Goal: Task Accomplishment & Management: Use online tool/utility

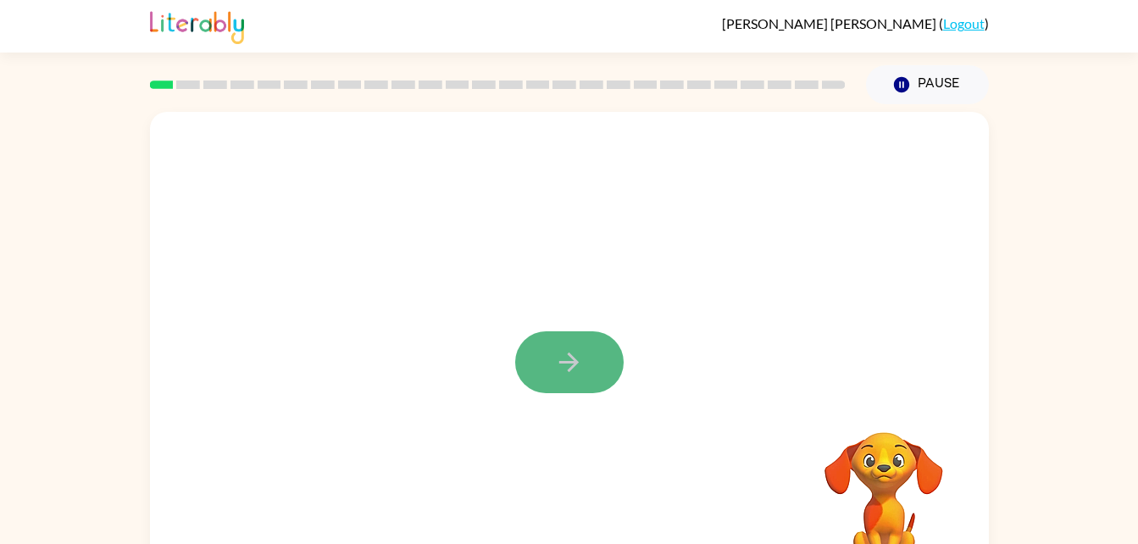
click at [577, 369] on icon "button" at bounding box center [569, 362] width 30 height 30
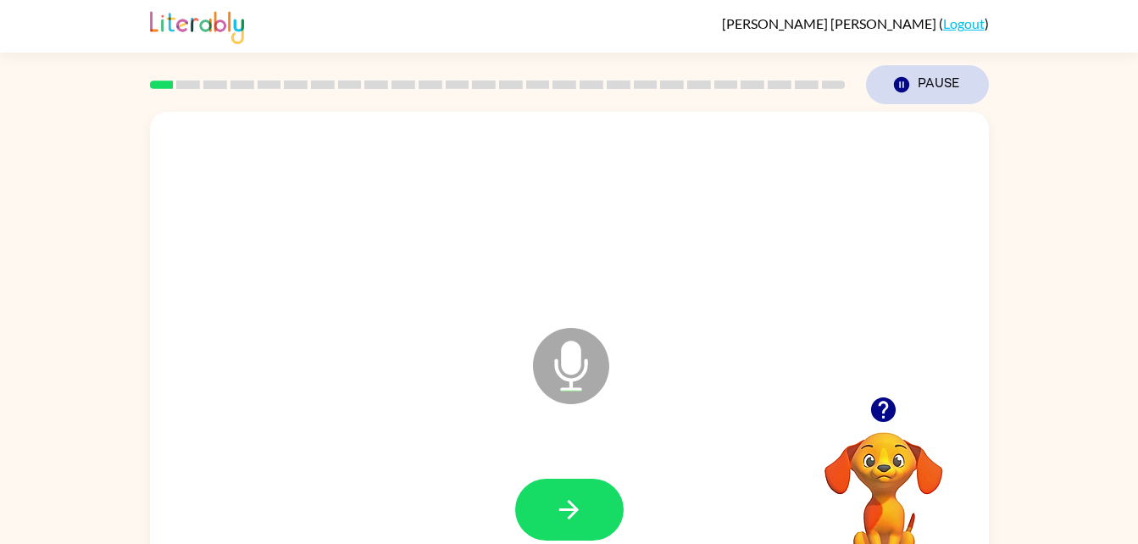
click at [917, 74] on button "Pause Pause" at bounding box center [927, 84] width 123 height 39
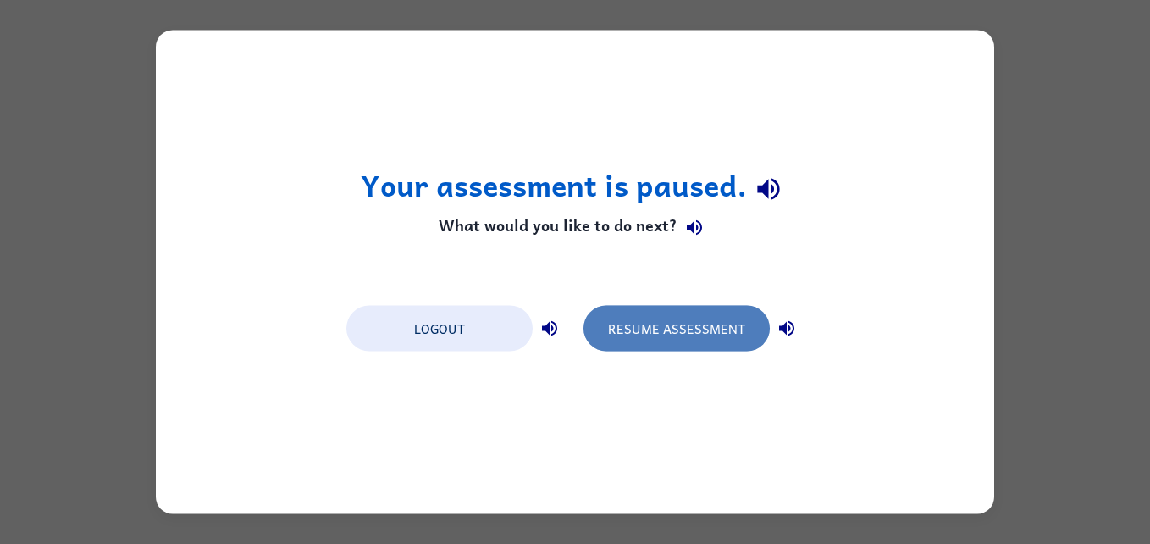
click at [604, 309] on button "Resume Assessment" at bounding box center [677, 329] width 186 height 46
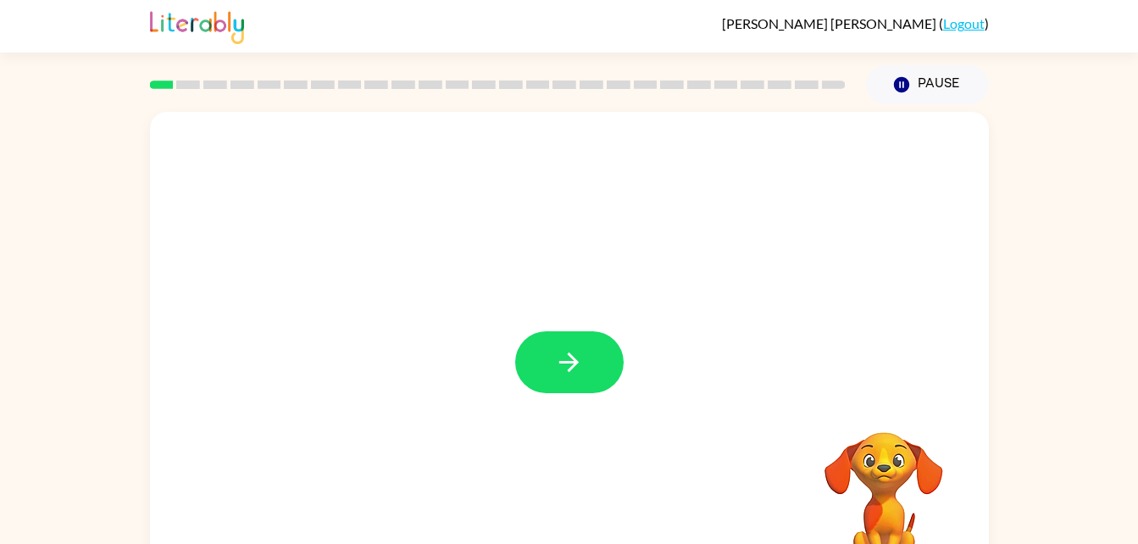
click at [0, 400] on html "[PERSON_NAME] ( Logout ) Pause Pause Your browser must support playing .mp4 fil…" at bounding box center [569, 298] width 1138 height 596
click at [0, 397] on div "Your browser must support playing .mp4 files to use Literably. Please try using…" at bounding box center [569, 349] width 1138 height 491
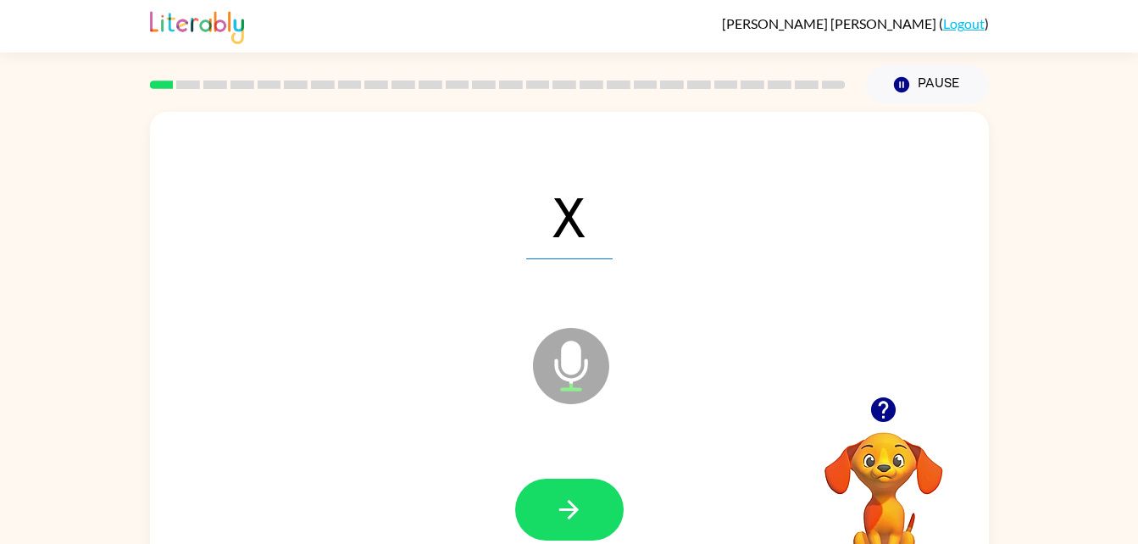
click at [879, 403] on icon "button" at bounding box center [883, 409] width 25 height 25
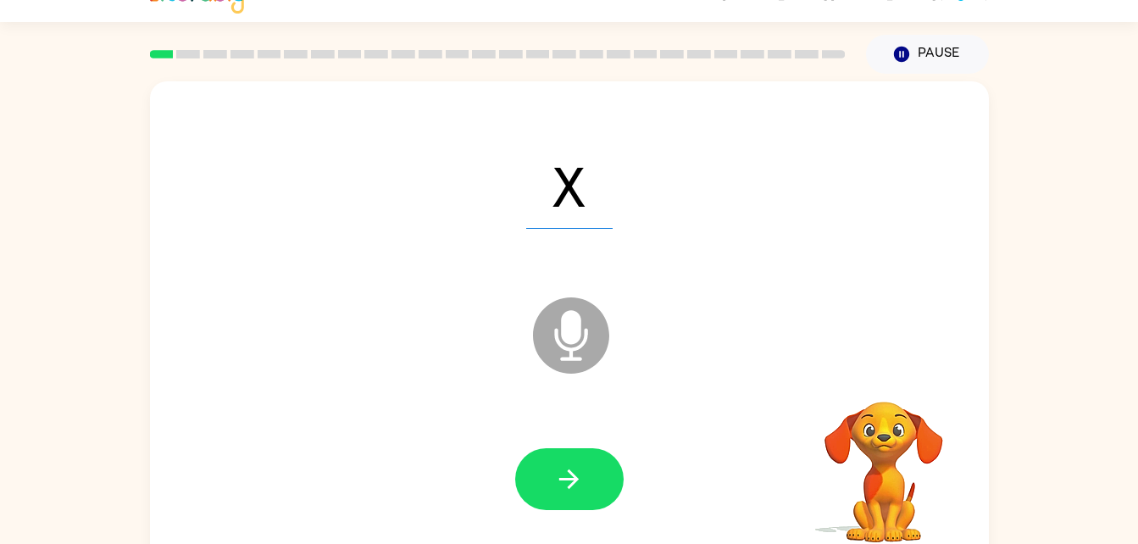
scroll to position [52, 0]
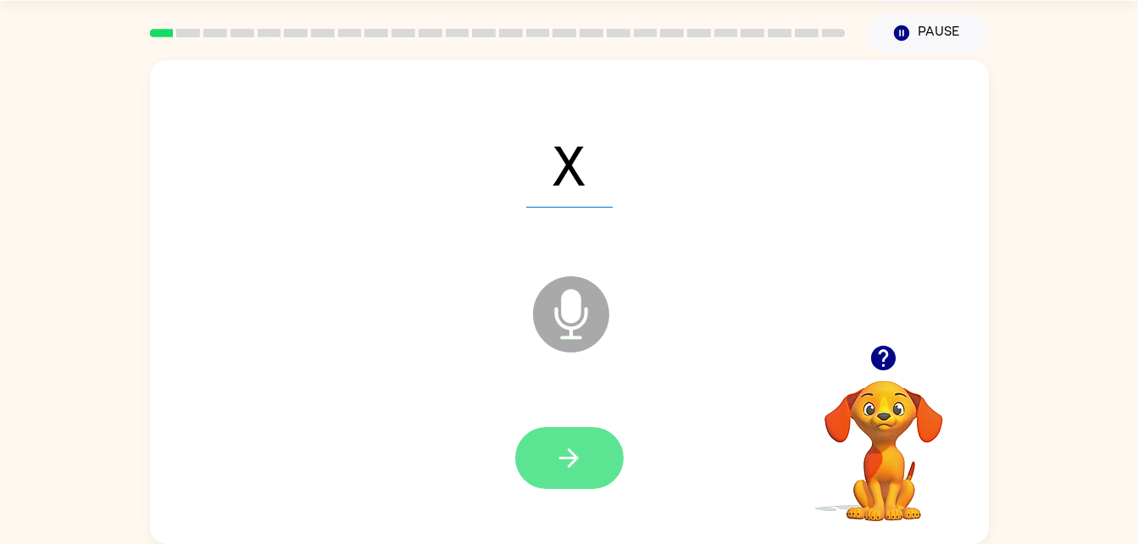
click at [581, 473] on button "button" at bounding box center [569, 458] width 108 height 62
click at [521, 458] on button "button" at bounding box center [569, 458] width 108 height 62
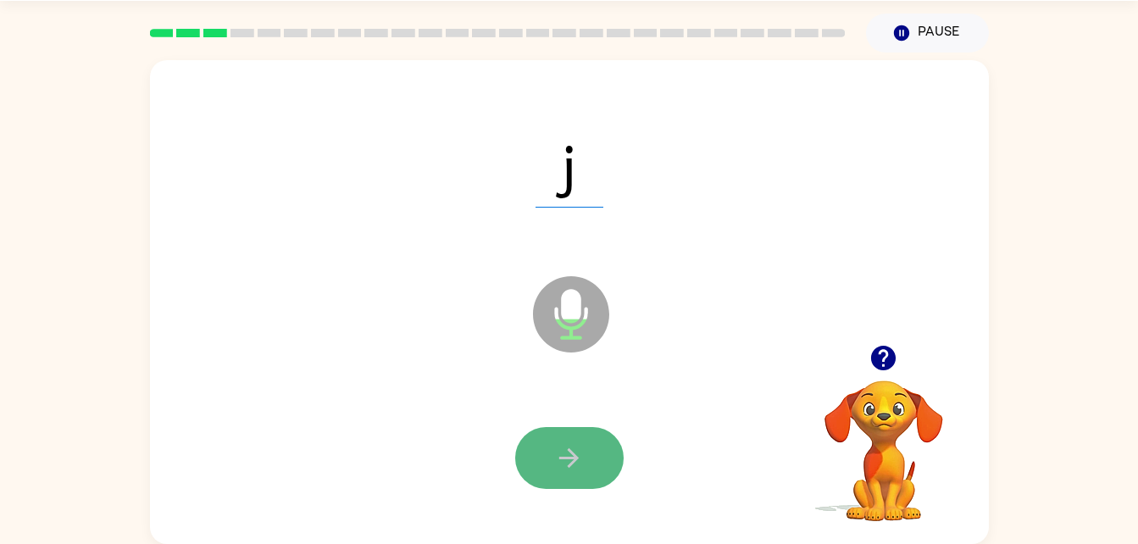
click at [557, 458] on icon "button" at bounding box center [569, 458] width 30 height 30
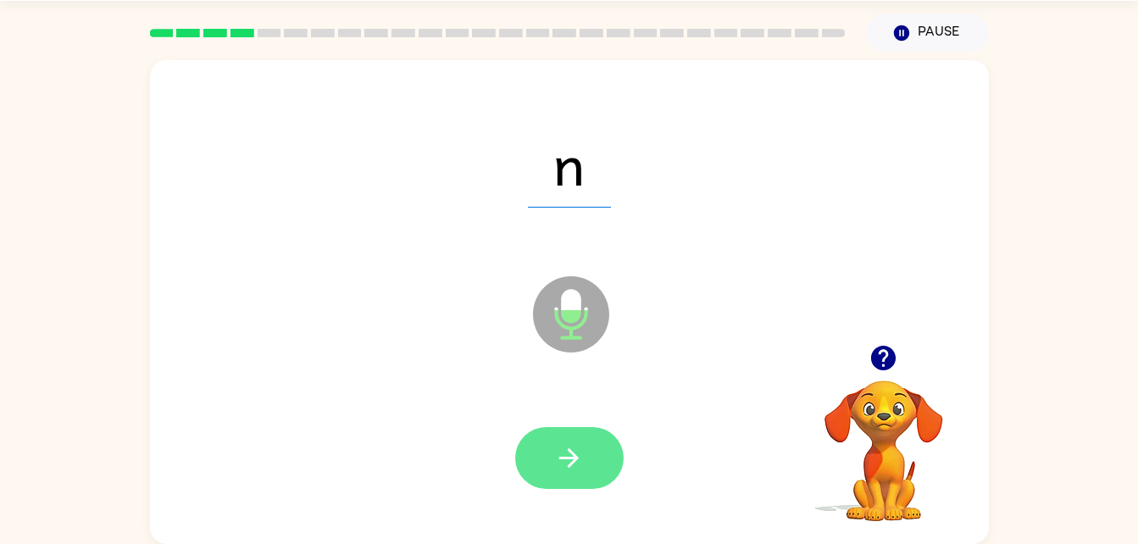
click at [572, 437] on button "button" at bounding box center [569, 458] width 108 height 62
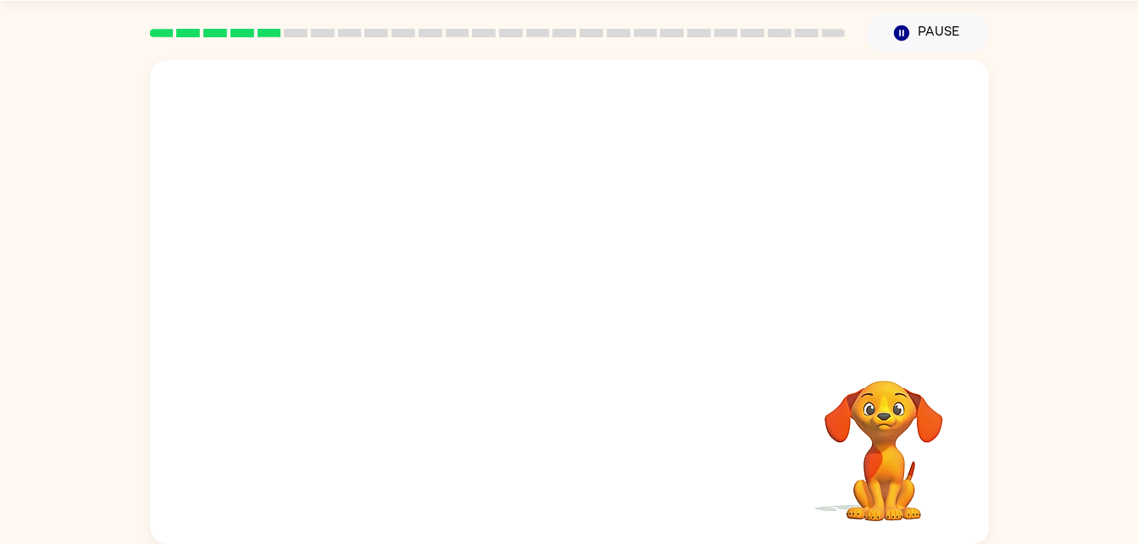
click at [170, 67] on div at bounding box center [569, 202] width 839 height 285
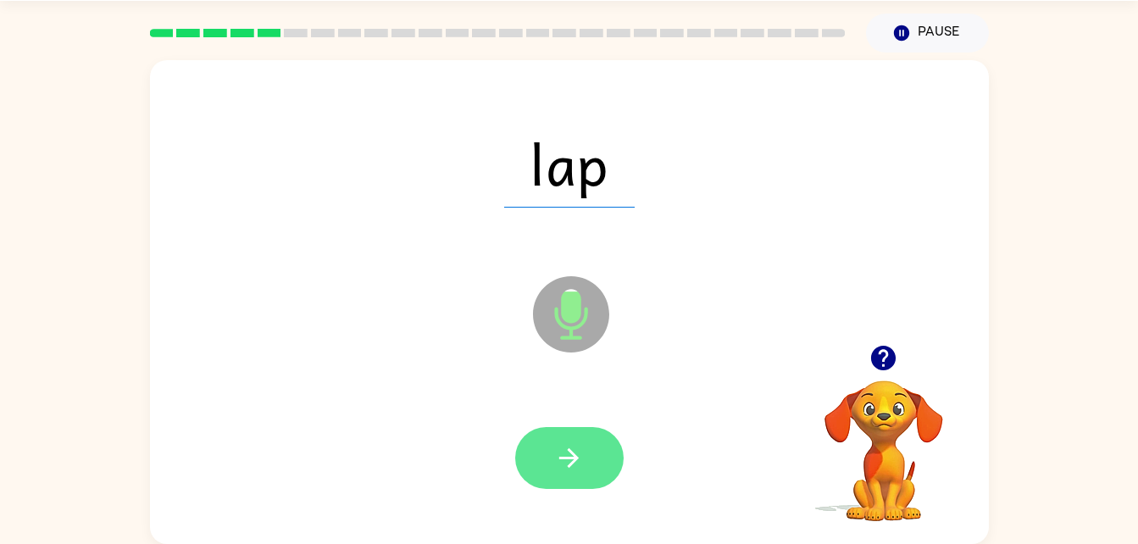
click at [578, 451] on icon "button" at bounding box center [569, 458] width 30 height 30
click at [575, 444] on icon "button" at bounding box center [569, 458] width 30 height 30
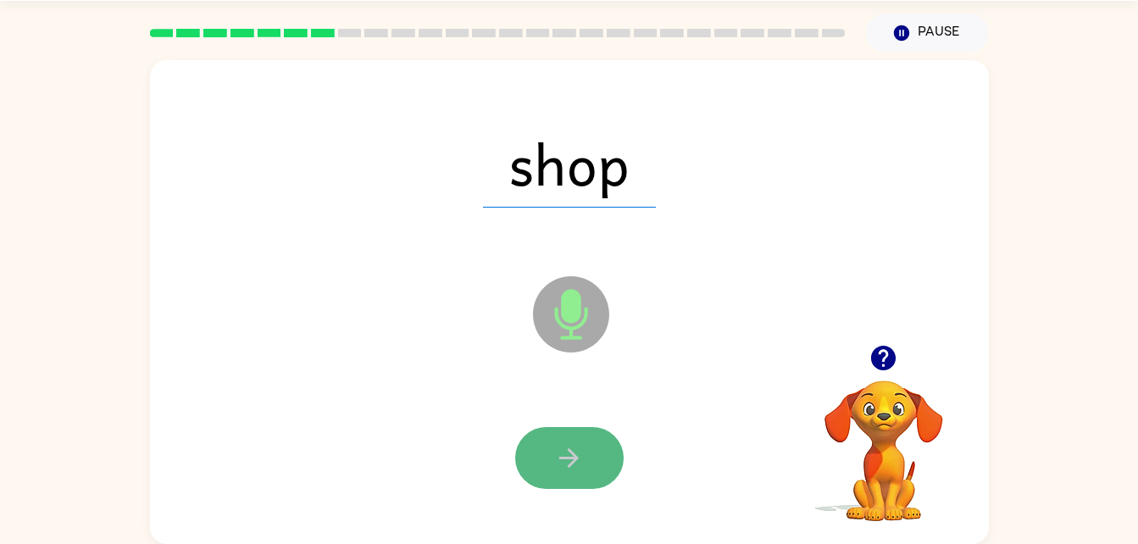
click at [568, 444] on icon "button" at bounding box center [569, 458] width 30 height 30
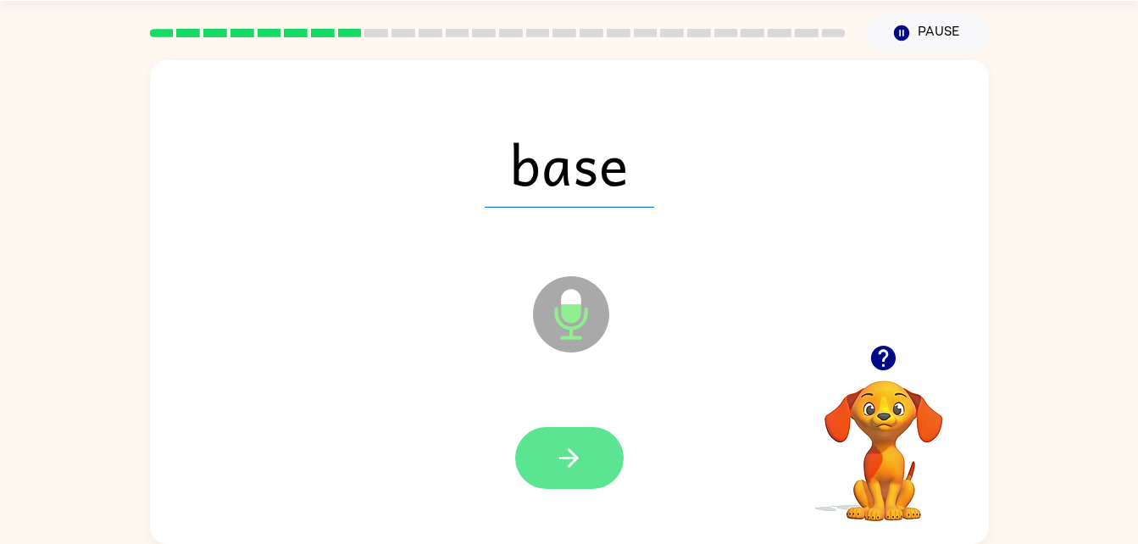
click at [568, 451] on icon "button" at bounding box center [568, 457] width 19 height 19
click at [582, 439] on button "button" at bounding box center [569, 458] width 108 height 62
click at [593, 459] on button "button" at bounding box center [569, 458] width 108 height 62
click at [589, 469] on button "button" at bounding box center [569, 458] width 108 height 62
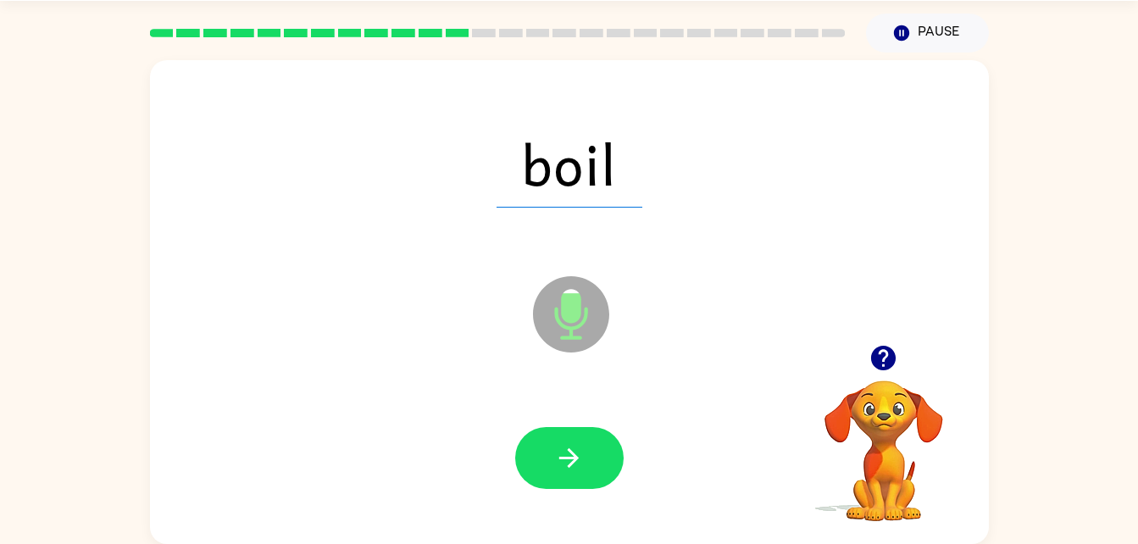
click at [888, 347] on icon "button" at bounding box center [883, 358] width 25 height 25
click at [879, 353] on icon "button" at bounding box center [883, 358] width 30 height 30
click at [879, 352] on icon "button" at bounding box center [883, 358] width 25 height 25
click at [577, 453] on icon "button" at bounding box center [569, 458] width 30 height 30
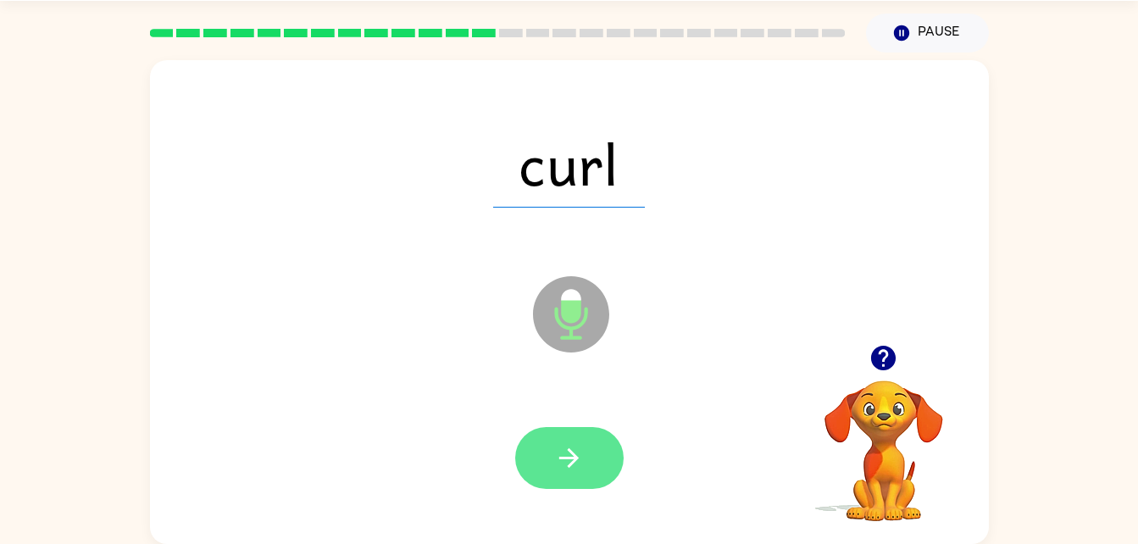
click at [587, 435] on button "button" at bounding box center [569, 458] width 108 height 62
click at [577, 449] on icon "button" at bounding box center [569, 458] width 30 height 30
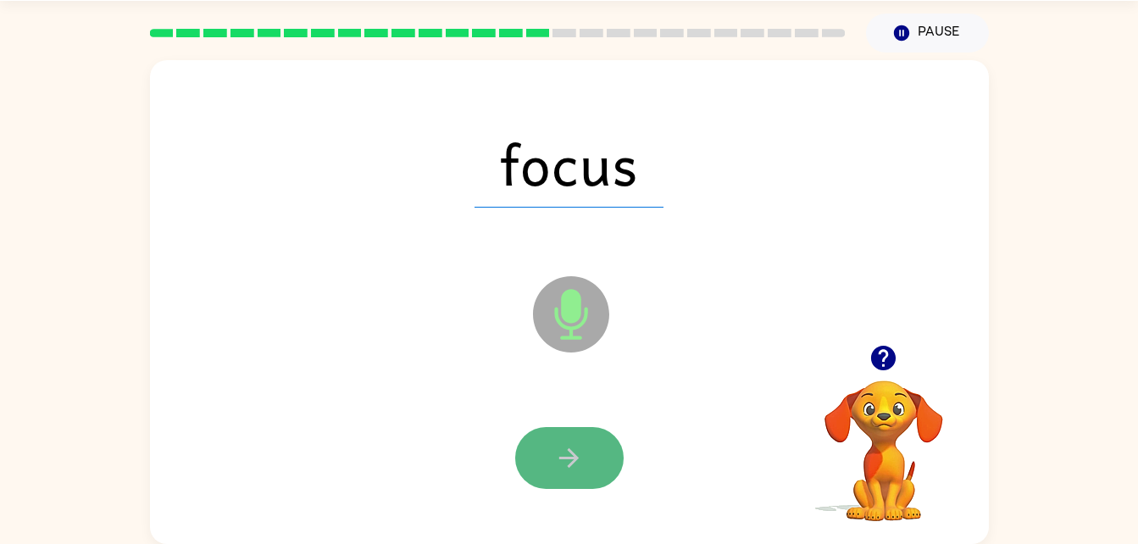
click at [586, 450] on button "button" at bounding box center [569, 458] width 108 height 62
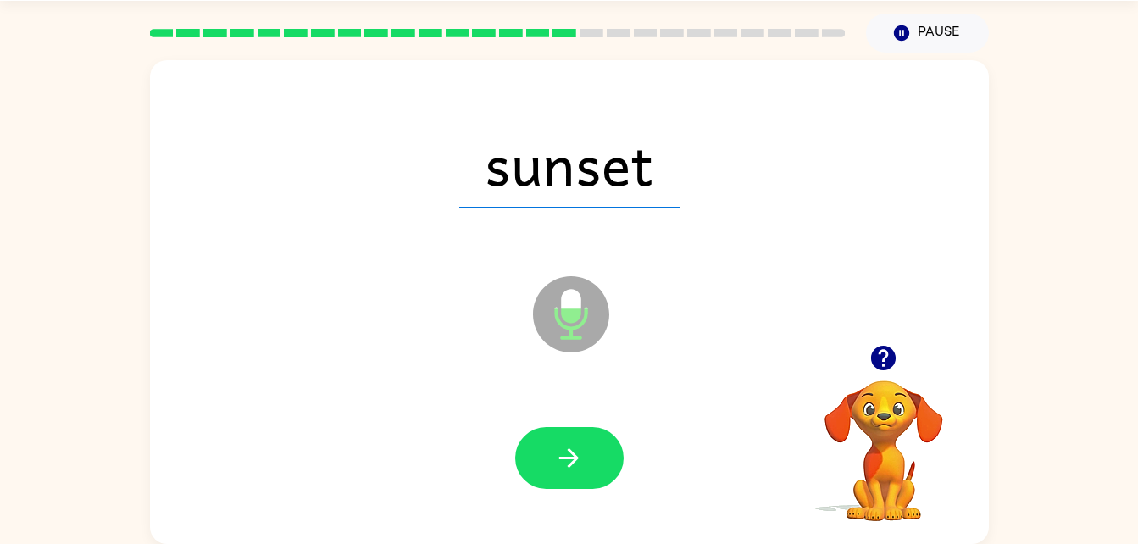
scroll to position [0, 0]
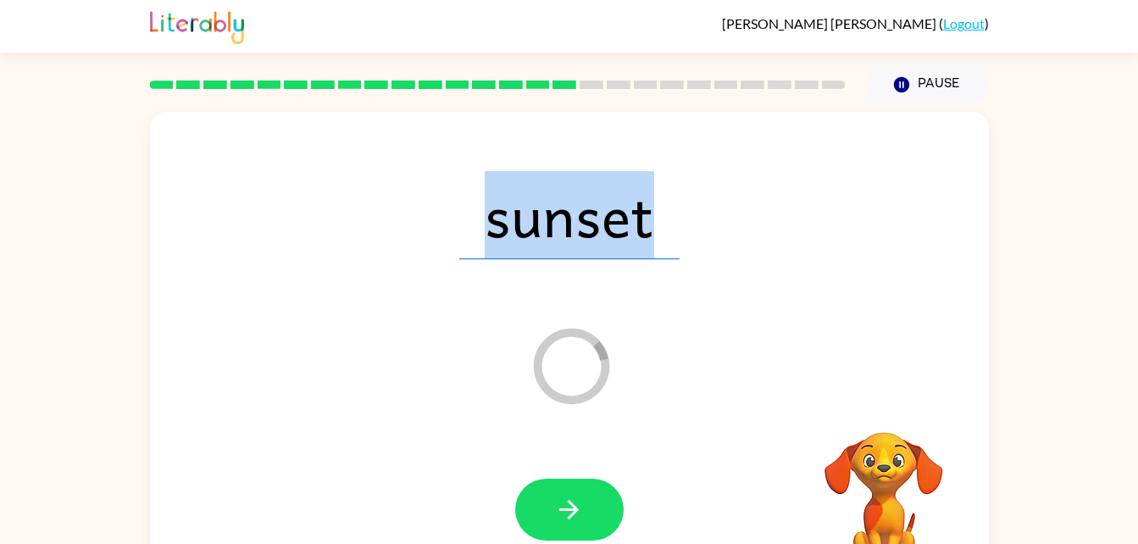
drag, startPoint x: 641, startPoint y: 480, endPoint x: 465, endPoint y: 442, distance: 180.3
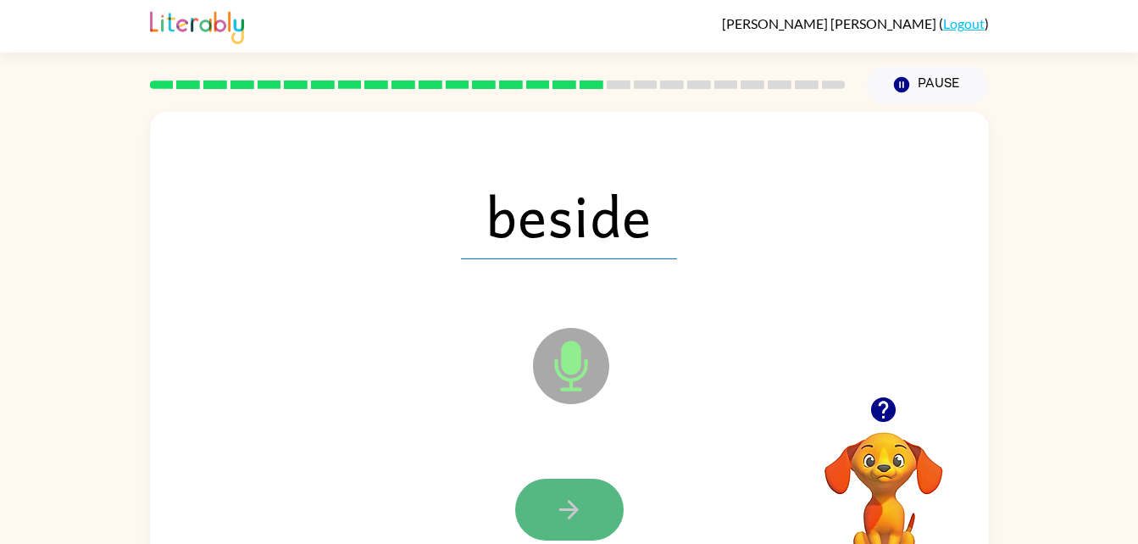
click at [582, 496] on icon "button" at bounding box center [569, 510] width 30 height 30
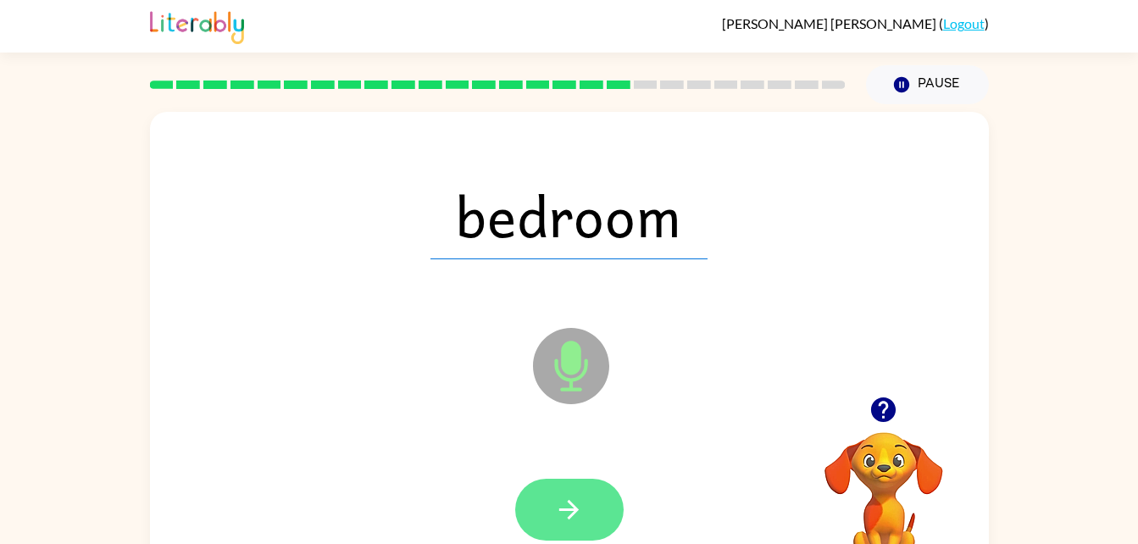
click at [536, 512] on button "button" at bounding box center [569, 510] width 108 height 62
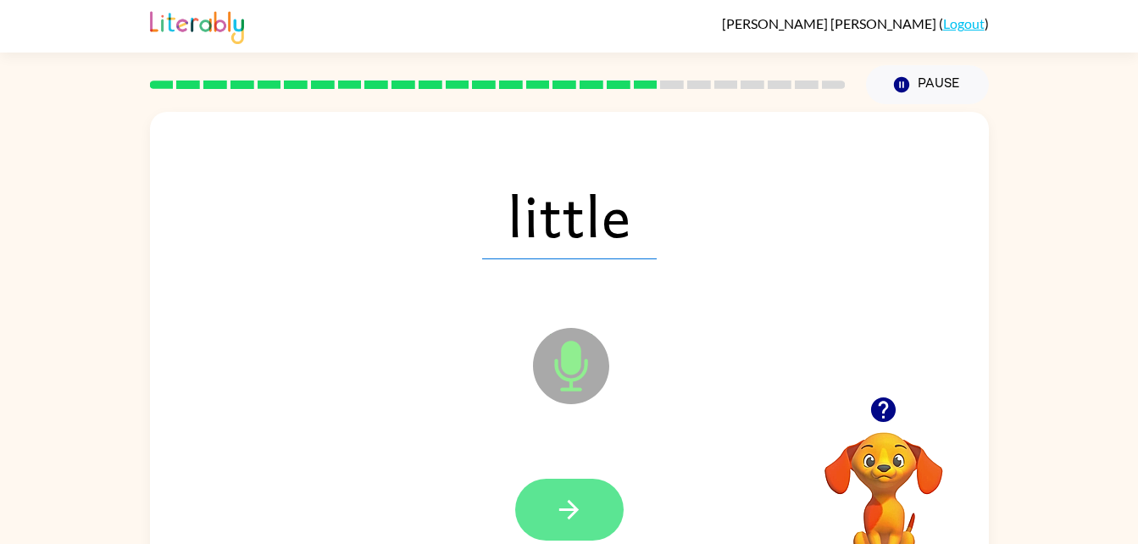
click at [573, 499] on icon "button" at bounding box center [569, 510] width 30 height 30
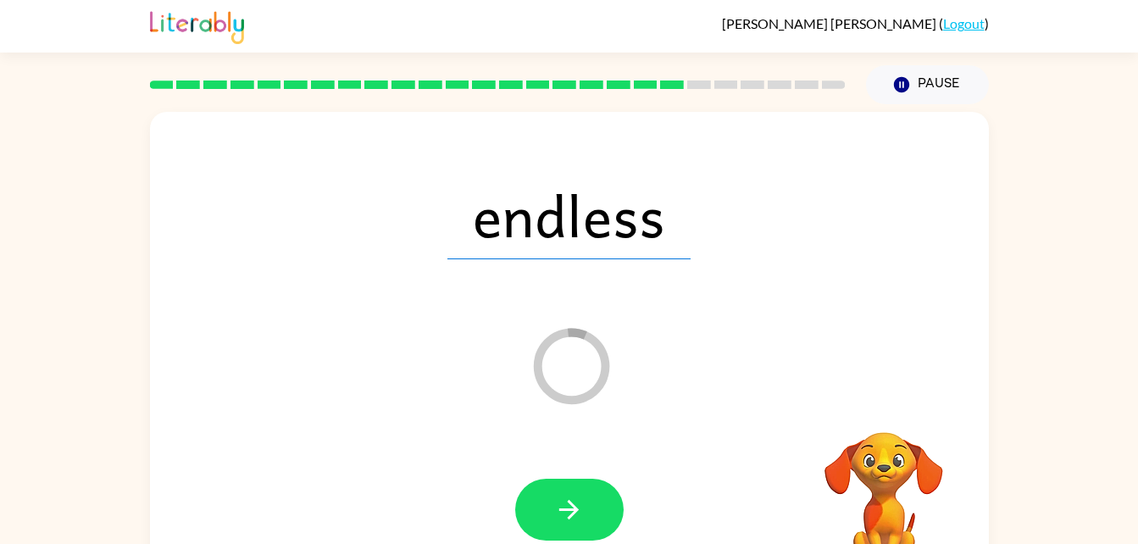
scroll to position [52, 0]
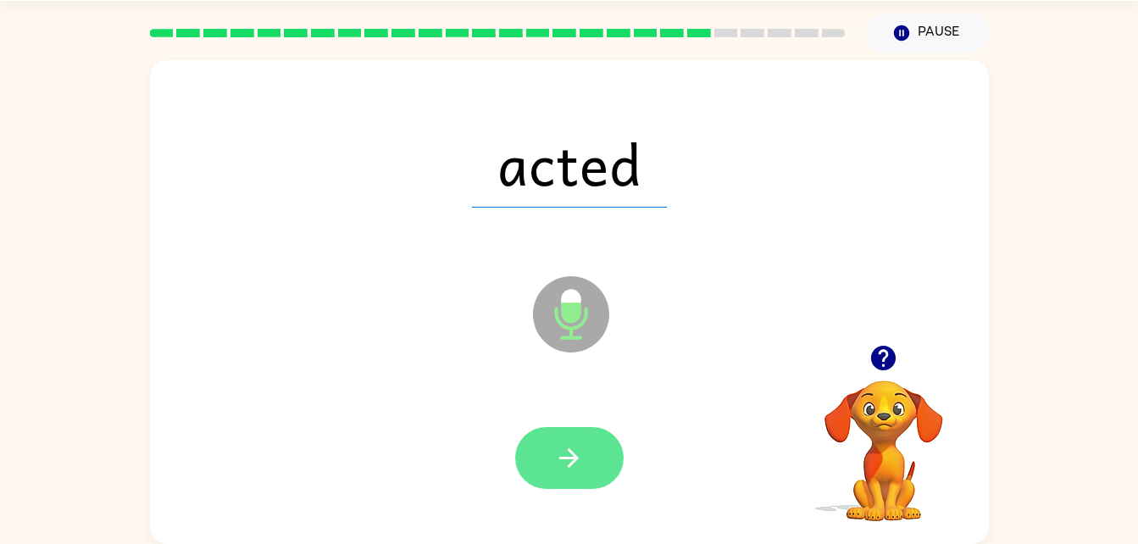
click at [588, 456] on button "button" at bounding box center [569, 458] width 108 height 62
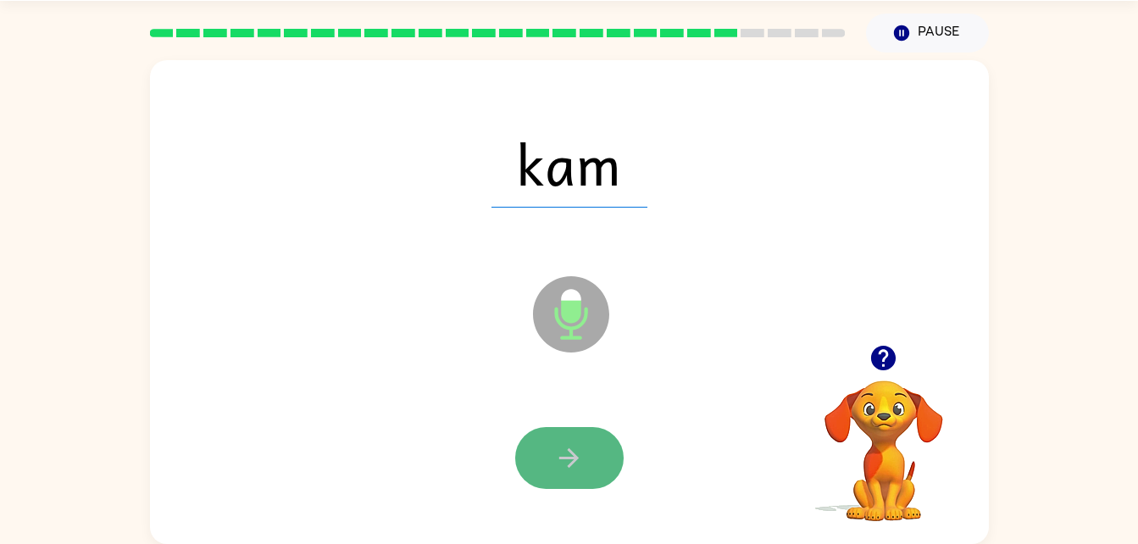
click at [557, 468] on icon "button" at bounding box center [569, 458] width 30 height 30
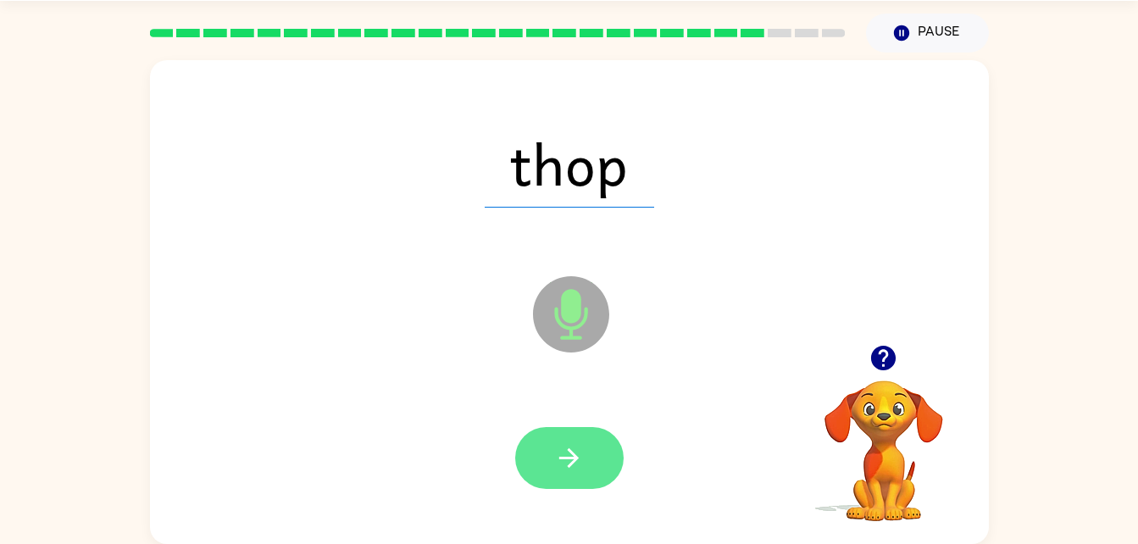
click at [572, 457] on icon "button" at bounding box center [568, 457] width 19 height 19
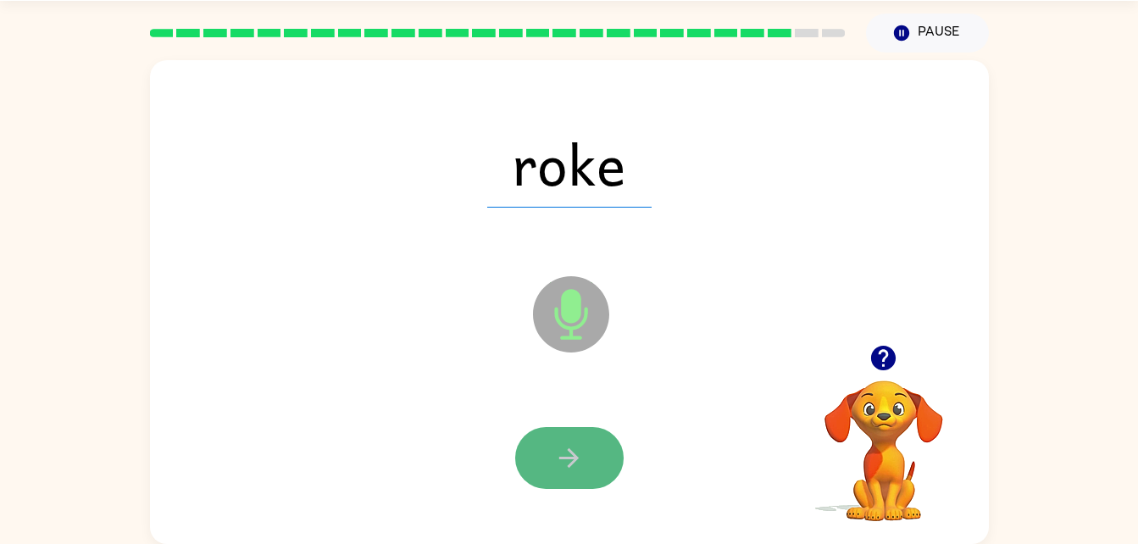
click at [553, 444] on button "button" at bounding box center [569, 458] width 108 height 62
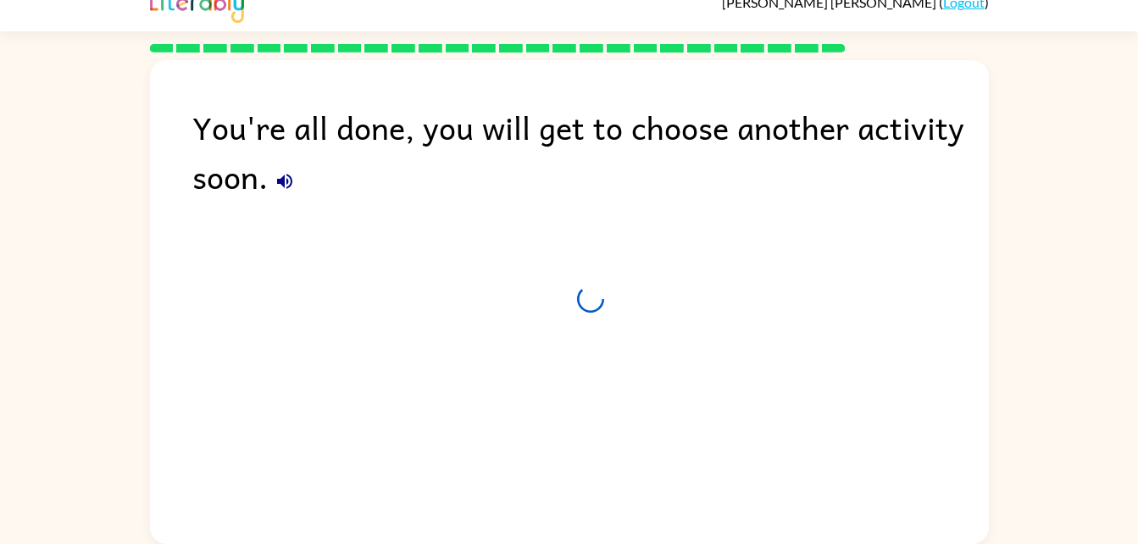
scroll to position [21, 0]
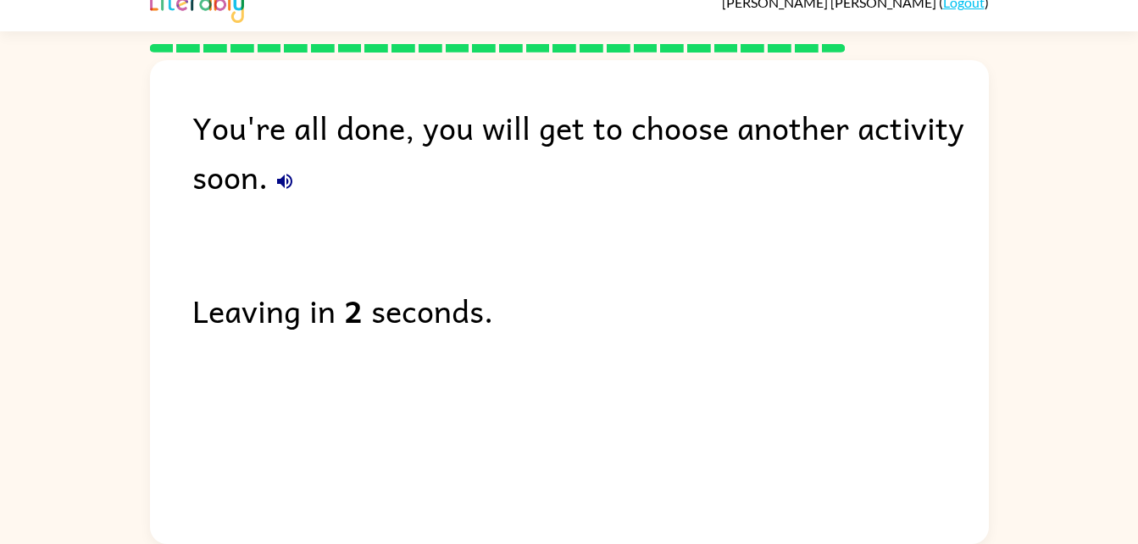
drag, startPoint x: 278, startPoint y: 175, endPoint x: 302, endPoint y: 225, distance: 54.6
click at [302, 225] on div "You're all done, you will get to choose another activity soon. Leaving in 2 sec…" at bounding box center [569, 297] width 839 height 475
click at [719, 356] on div "You're all done, you will get to choose another activity soon. Leaving in 0 sec…" at bounding box center [569, 297] width 839 height 475
